Goal: Information Seeking & Learning: Compare options

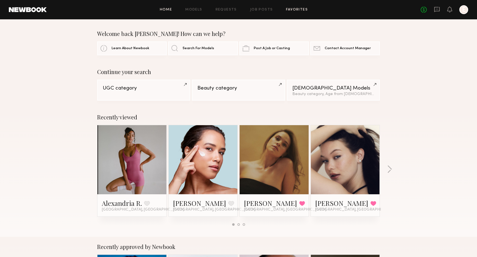
click at [288, 11] on link "Favorites" at bounding box center [297, 10] width 22 height 4
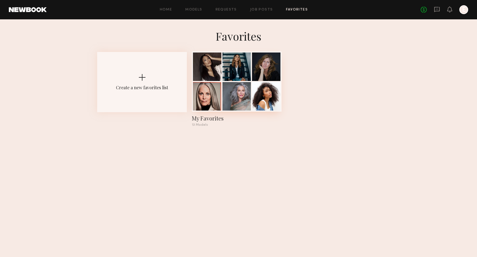
click at [266, 73] on div at bounding box center [266, 66] width 28 height 28
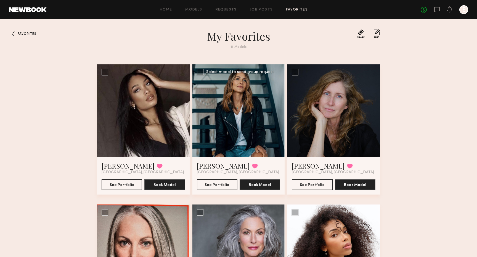
click at [253, 115] on div at bounding box center [238, 110] width 92 height 92
click at [365, 117] on div at bounding box center [333, 110] width 92 height 92
click at [217, 186] on button "See Portfolio" at bounding box center [217, 184] width 41 height 11
click at [309, 109] on div at bounding box center [333, 110] width 92 height 92
click at [317, 185] on button "See Portfolio" at bounding box center [312, 184] width 41 height 11
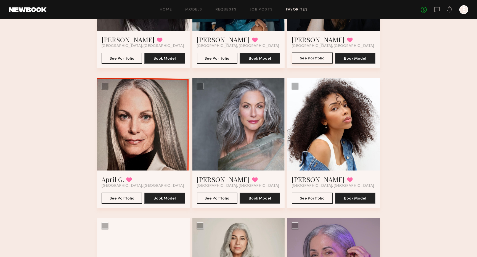
scroll to position [126, 0]
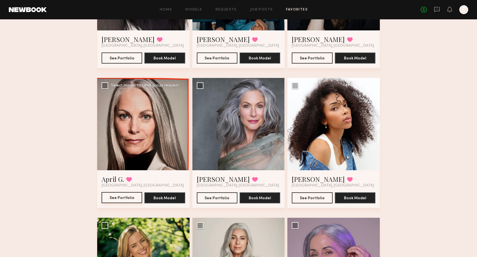
click at [131, 198] on button "See Portfolio" at bounding box center [122, 197] width 41 height 11
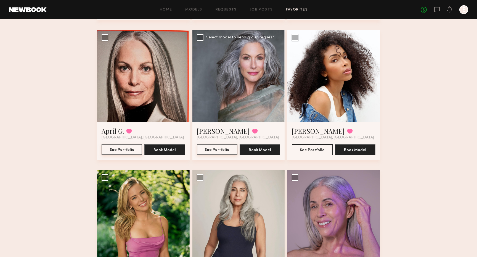
scroll to position [178, 0]
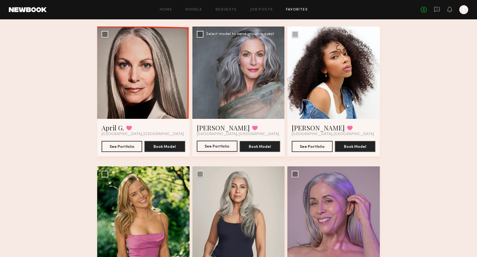
click at [228, 143] on button "See Portfolio" at bounding box center [217, 146] width 41 height 11
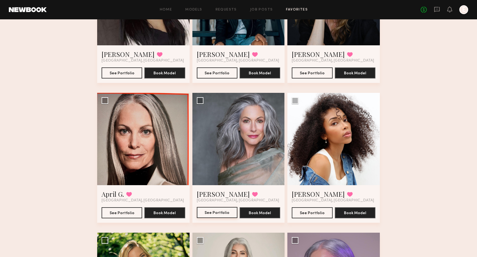
scroll to position [0, 0]
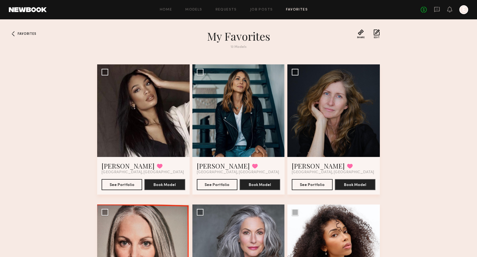
click at [199, 7] on div "Home Models Requests Job Posts Favorites Sign Out No fees up to $5,000 E" at bounding box center [258, 9] width 422 height 9
click at [198, 9] on link "Models" at bounding box center [193, 10] width 17 height 4
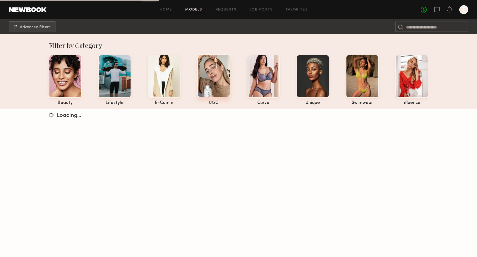
click at [213, 65] on div at bounding box center [213, 75] width 33 height 43
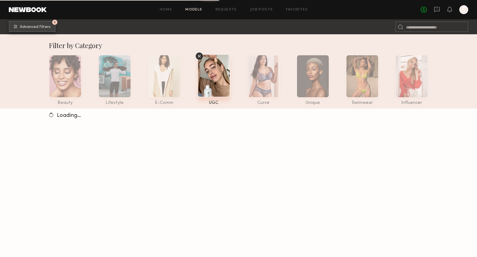
click at [32, 26] on span "Advanced Filters" at bounding box center [35, 27] width 31 height 4
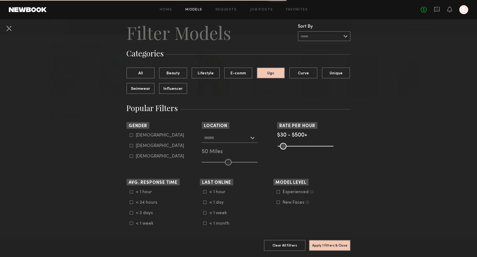
scroll to position [17, 0]
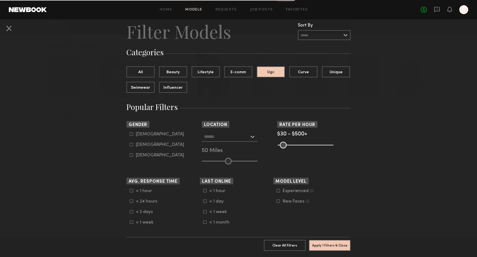
click at [148, 145] on div "Female" at bounding box center [160, 144] width 48 height 3
type input "**"
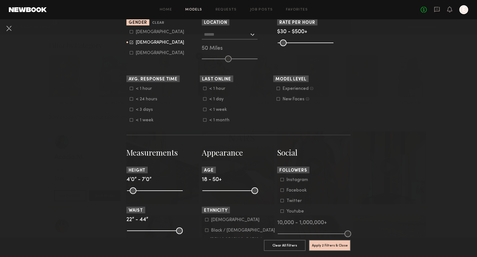
scroll to position [122, 0]
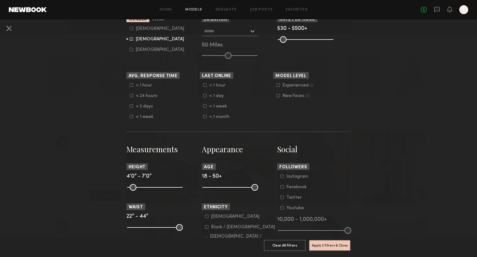
drag, startPoint x: 206, startPoint y: 191, endPoint x: 227, endPoint y: 189, distance: 21.7
drag, startPoint x: 208, startPoint y: 185, endPoint x: 238, endPoint y: 187, distance: 29.9
click at [238, 187] on common-range-minmax at bounding box center [230, 186] width 56 height 7
drag, startPoint x: 205, startPoint y: 188, endPoint x: 239, endPoint y: 188, distance: 34.0
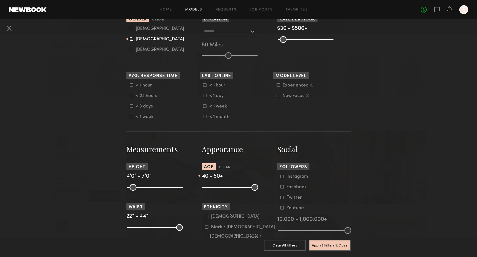
type input "**"
click at [239, 188] on input "range" at bounding box center [230, 187] width 56 height 7
click at [321, 245] on button "Apply 3 Filters & Close" at bounding box center [330, 244] width 42 height 11
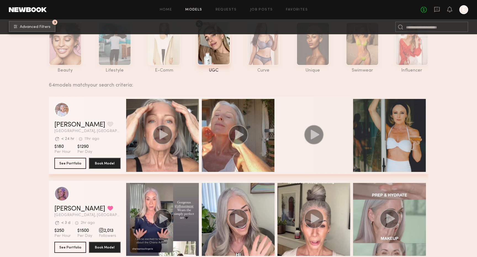
scroll to position [33, 0]
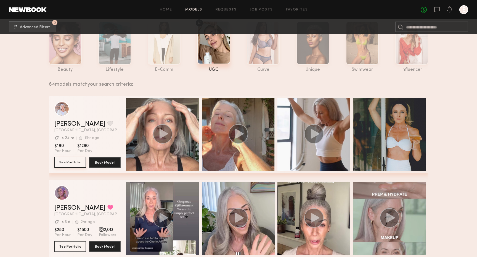
click at [76, 159] on button "See Portfolio" at bounding box center [70, 162] width 32 height 11
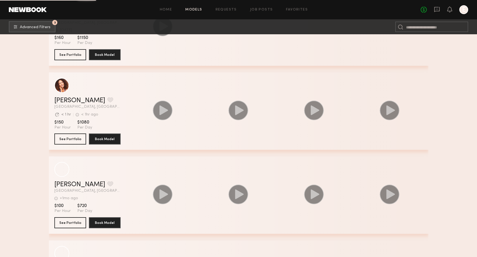
scroll to position [3832, 0]
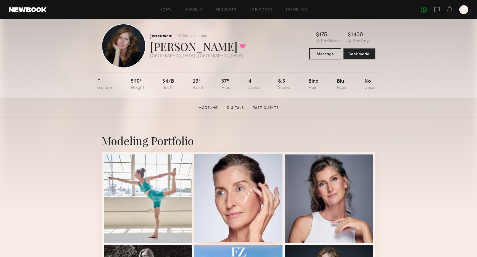
scroll to position [10, 0]
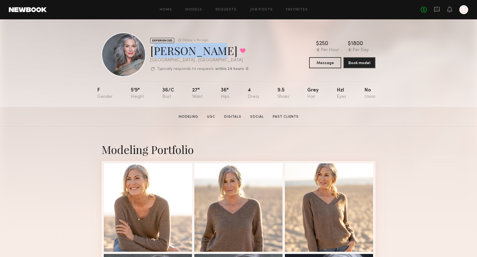
drag, startPoint x: 203, startPoint y: 53, endPoint x: 153, endPoint y: 52, distance: 50.2
click at [153, 52] on div "[PERSON_NAME] Favorited" at bounding box center [199, 50] width 99 height 15
copy div "Kandeyce J"
